Goal: Information Seeking & Learning: Understand process/instructions

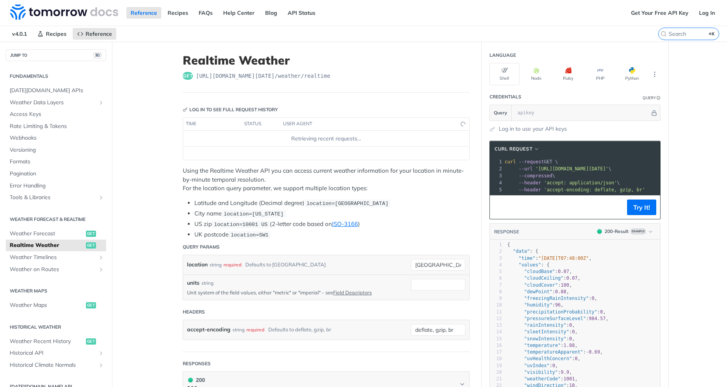
scroll to position [25, 0]
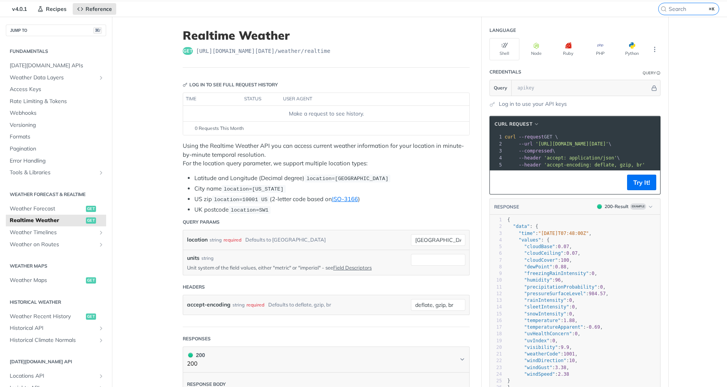
click at [276, 49] on span "[URL][DOMAIN_NAME][DATE] /weather/realtime" at bounding box center [263, 51] width 135 height 8
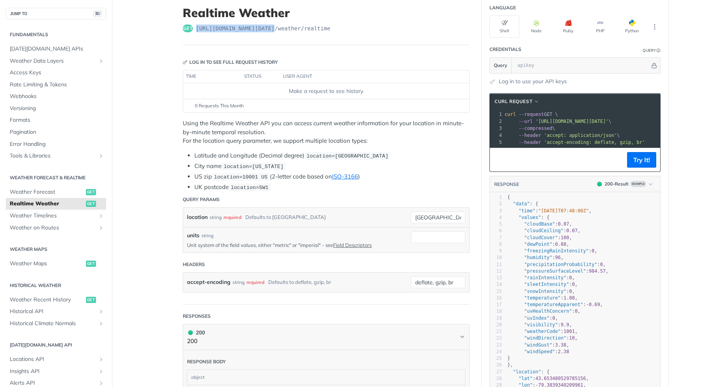
scroll to position [52, 0]
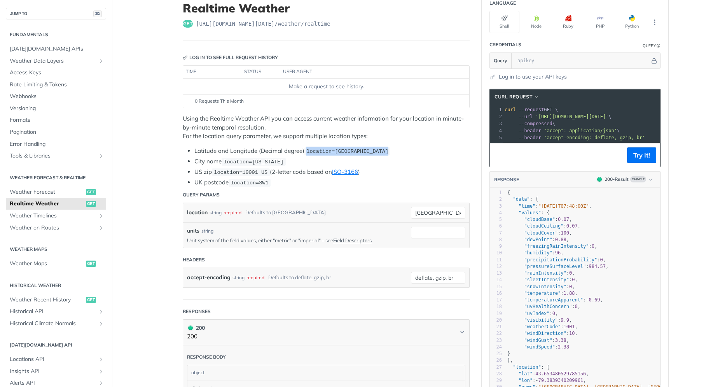
drag, startPoint x: 306, startPoint y: 152, endPoint x: 392, endPoint y: 149, distance: 85.6
click at [392, 149] on li "Latitude and Longitude (Decimal degree) location=[GEOGRAPHIC_DATA]" at bounding box center [331, 151] width 275 height 9
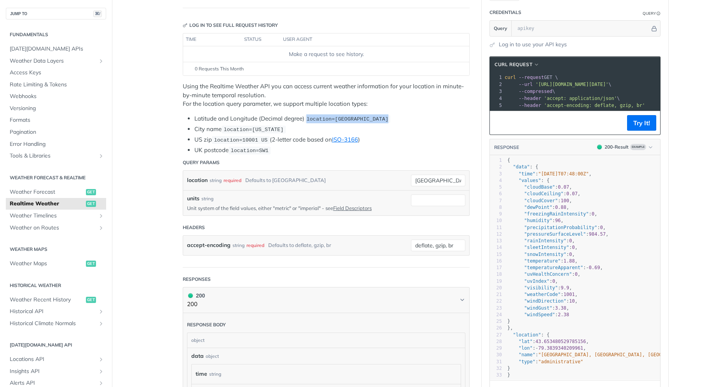
scroll to position [85, 0]
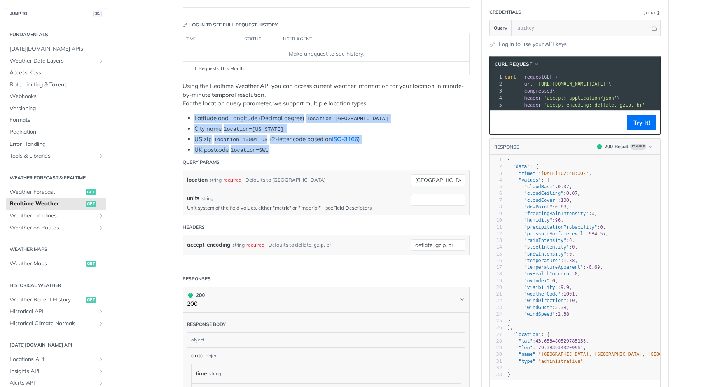
drag, startPoint x: 289, startPoint y: 149, endPoint x: 181, endPoint y: 117, distance: 112.6
click at [183, 117] on ul "Latitude and Longitude (Decimal degree) location=[GEOGRAPHIC_DATA] City name lo…" at bounding box center [326, 134] width 287 height 40
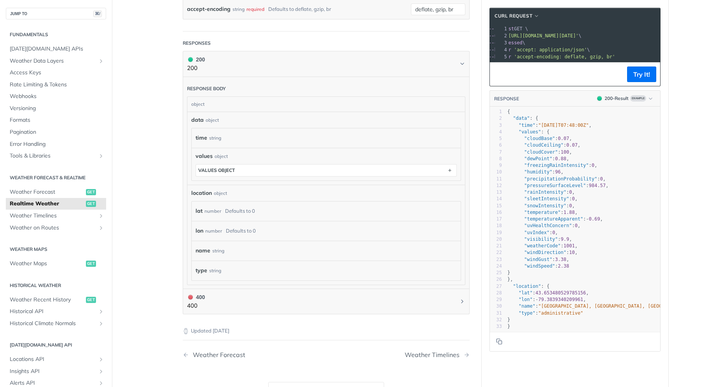
scroll to position [0, 56]
drag, startPoint x: 605, startPoint y: 35, endPoint x: 626, endPoint y: 35, distance: 21.4
click at [559, 35] on span "'[URL][DOMAIN_NAME][DATE]'" at bounding box center [521, 35] width 73 height 5
drag, startPoint x: 648, startPoint y: 36, endPoint x: 611, endPoint y: 35, distance: 37.7
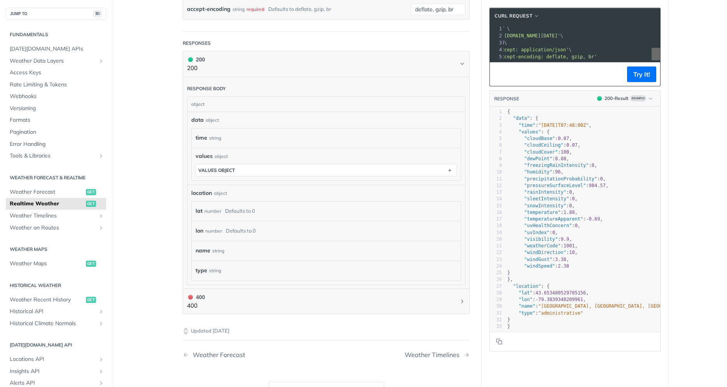
click at [560, 35] on span "'[URL][DOMAIN_NAME][DATE]'" at bounding box center [523, 35] width 73 height 5
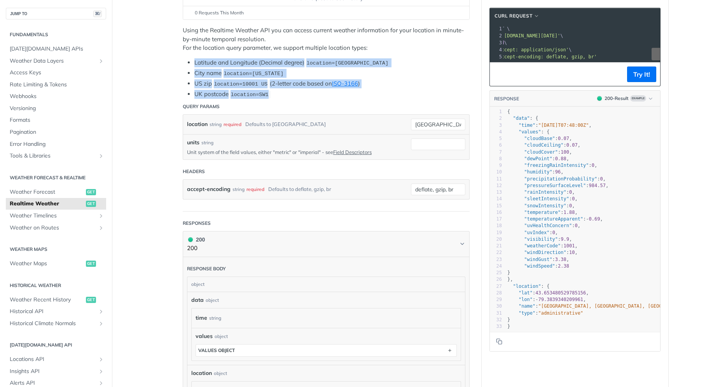
scroll to position [0, 0]
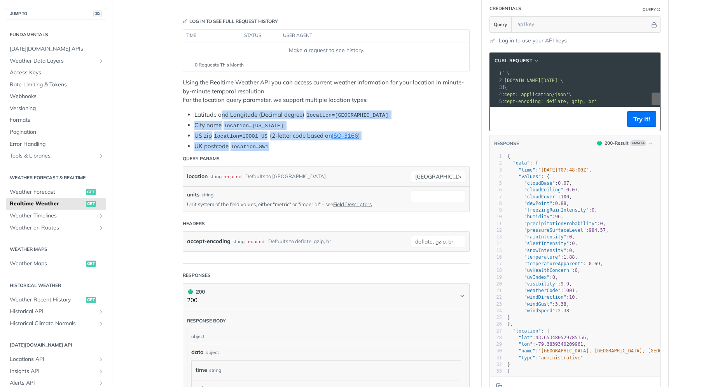
drag, startPoint x: 299, startPoint y: 148, endPoint x: 218, endPoint y: 112, distance: 88.1
click at [218, 112] on ul "Latitude and Longitude (Decimal degree) location=[GEOGRAPHIC_DATA] City name lo…" at bounding box center [326, 130] width 287 height 40
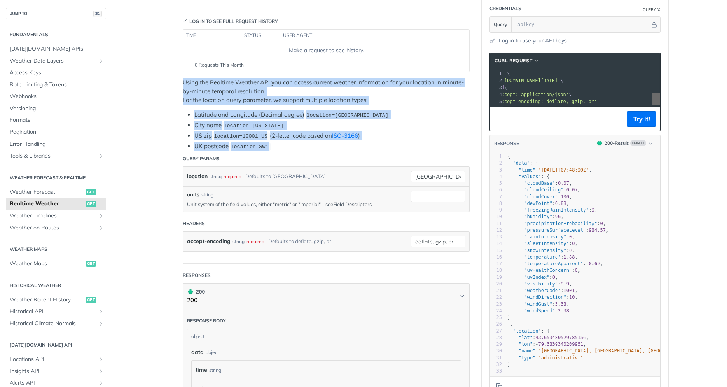
drag, startPoint x: 180, startPoint y: 81, endPoint x: 306, endPoint y: 147, distance: 142.1
click at [306, 147] on article "Realtime Weather get [URL][DOMAIN_NAME][DATE] /weather/realtime Log in to see f…" at bounding box center [326, 305] width 311 height 704
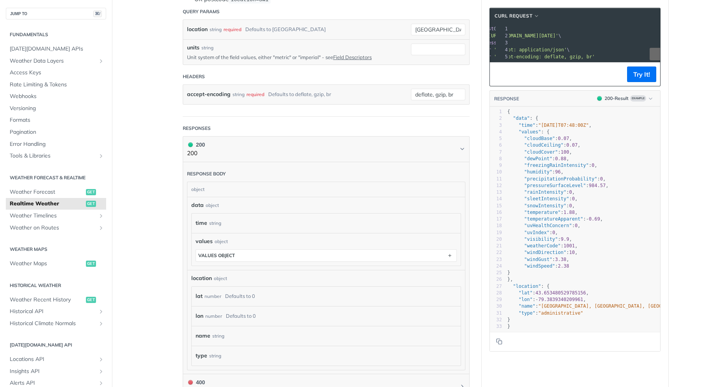
click at [205, 292] on div "number" at bounding box center [213, 296] width 17 height 11
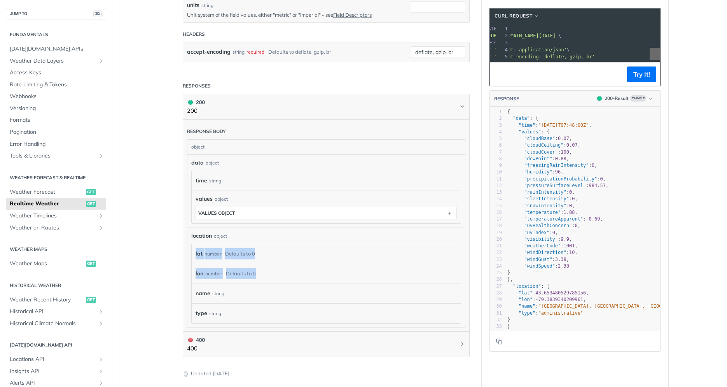
drag, startPoint x: 285, startPoint y: 275, endPoint x: 188, endPoint y: 252, distance: 99.3
click at [188, 252] on div "location object lat number Defaults to 0 lon number Defaults to 0 name string t…" at bounding box center [326, 278] width 278 height 100
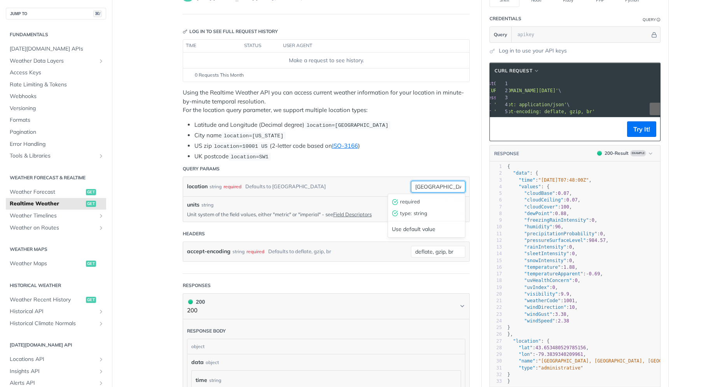
click at [426, 188] on input "[GEOGRAPHIC_DATA]" at bounding box center [438, 187] width 54 height 12
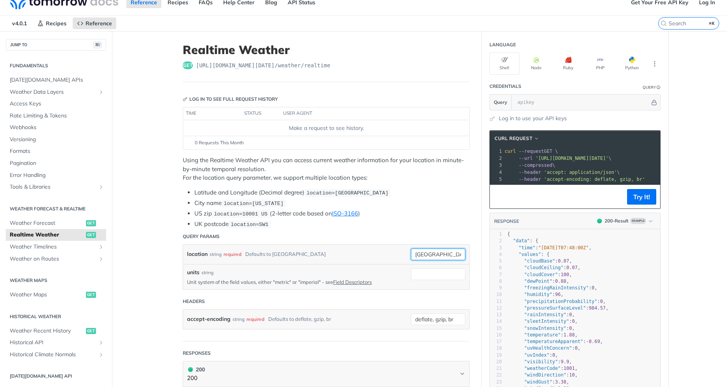
scroll to position [0, 0]
